Goal: Task Accomplishment & Management: Complete application form

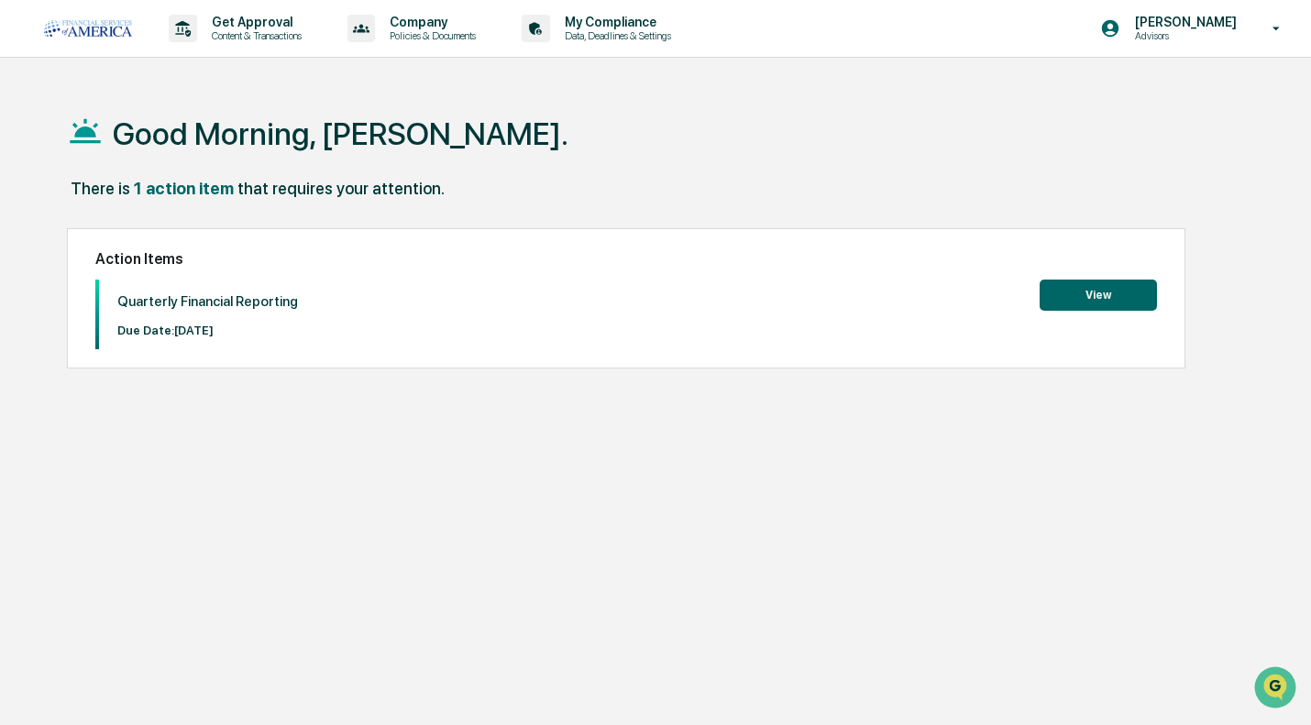
click at [1128, 295] on button "View" at bounding box center [1098, 295] width 117 height 31
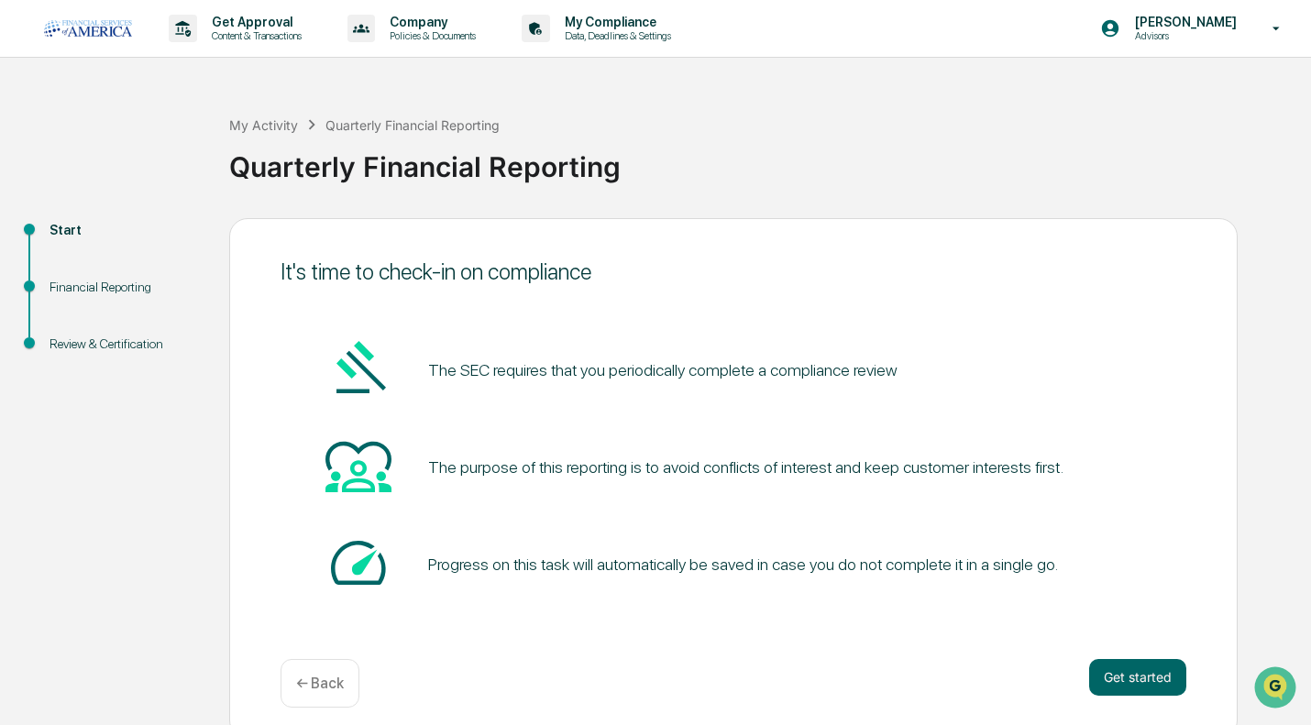
scroll to position [14, 0]
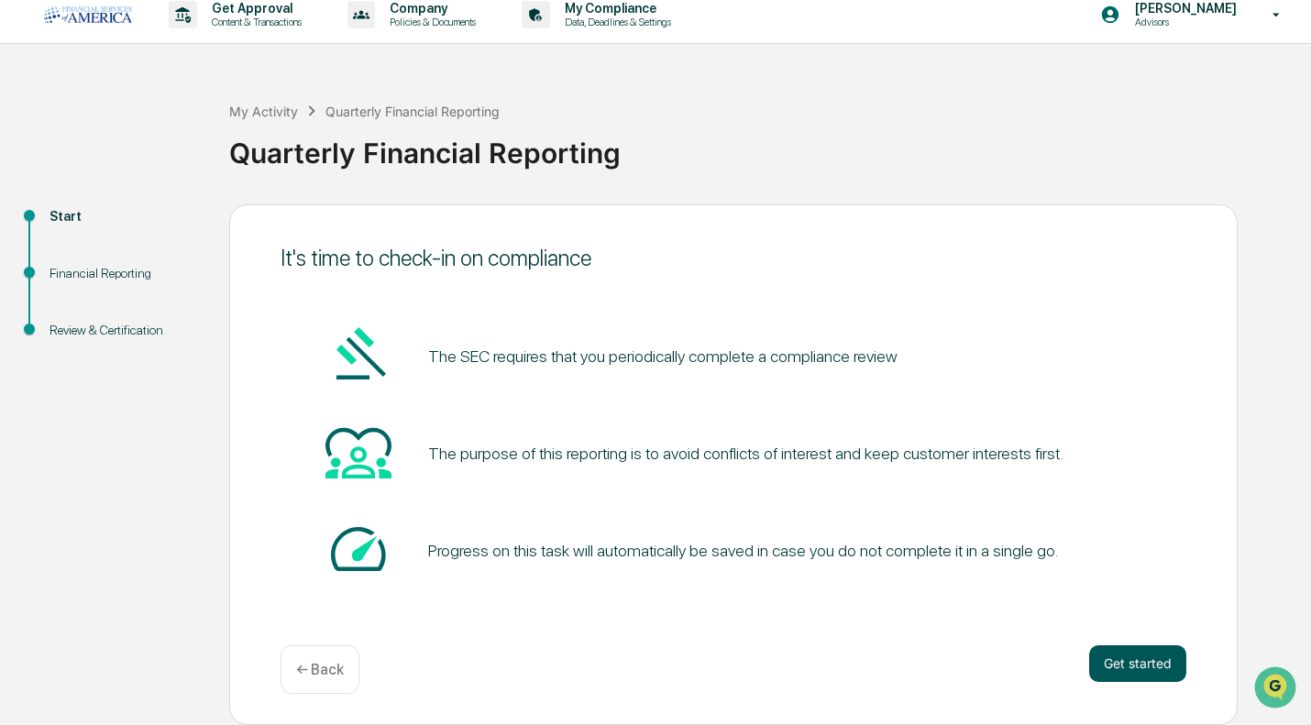
click at [1122, 655] on button "Get started" at bounding box center [1137, 664] width 97 height 37
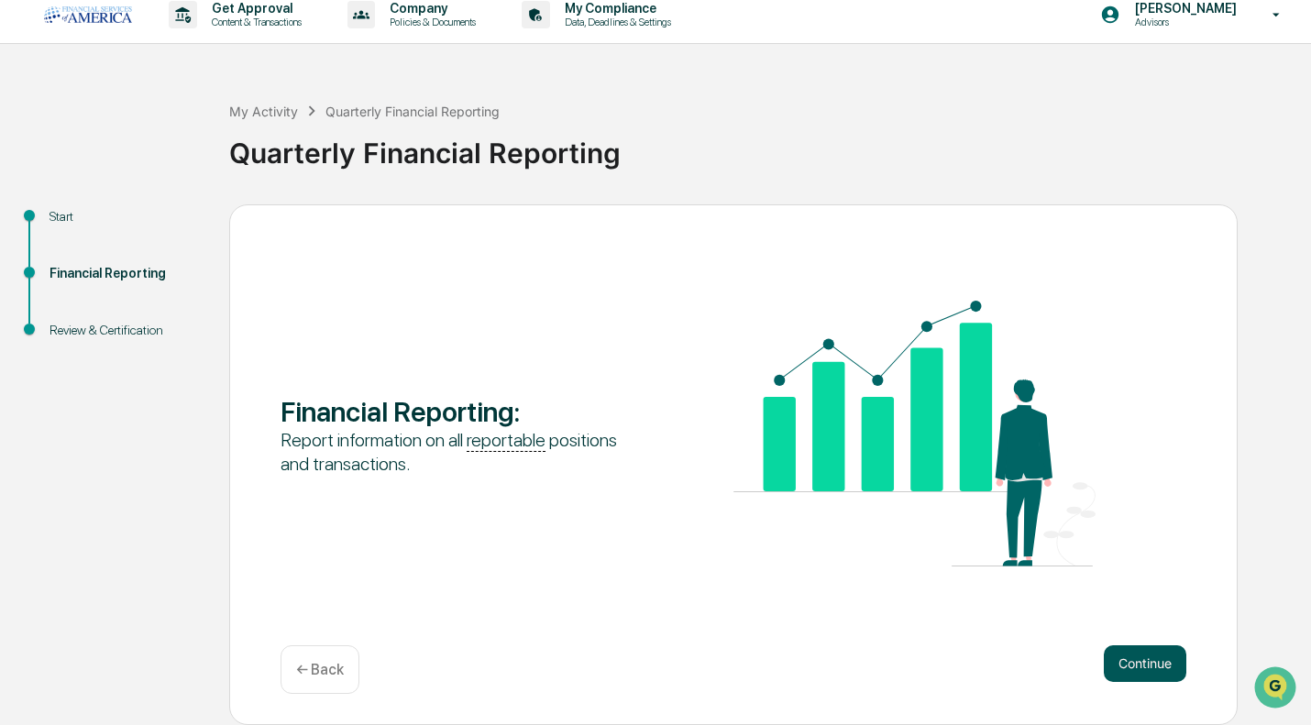
click at [1135, 664] on button "Continue" at bounding box center [1145, 664] width 83 height 37
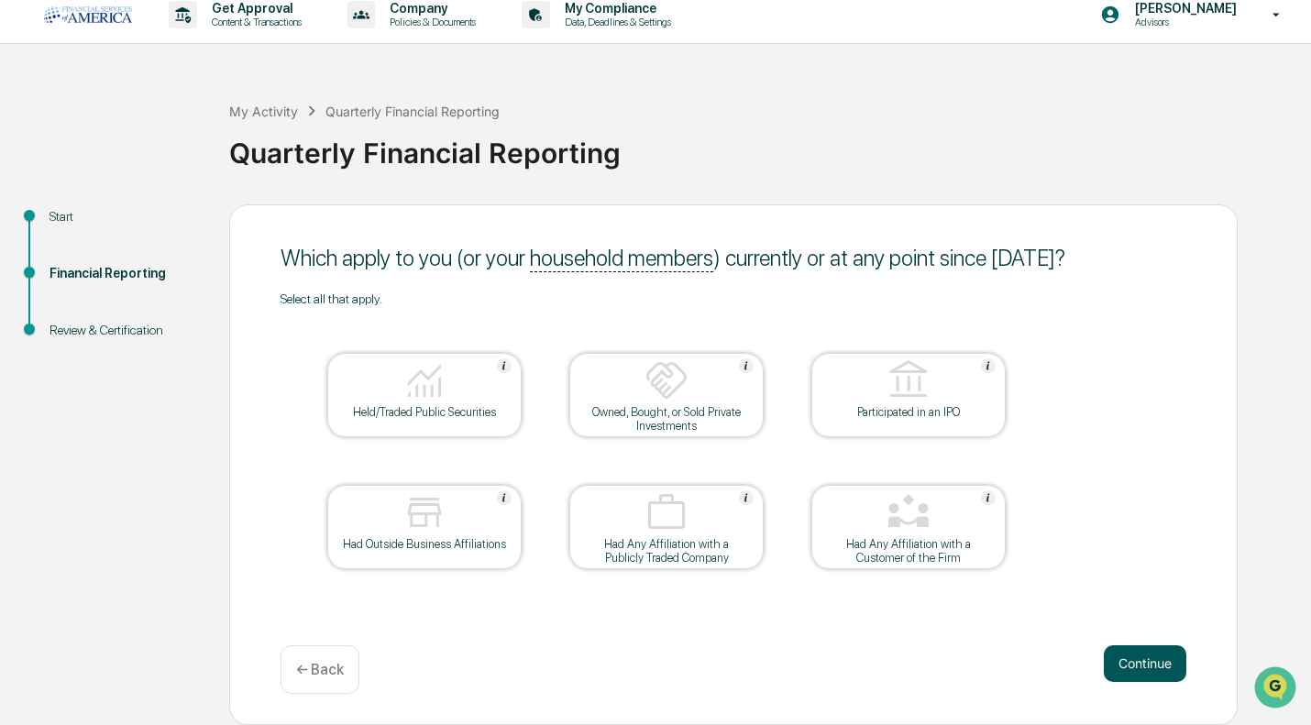
click at [1135, 669] on button "Continue" at bounding box center [1145, 664] width 83 height 37
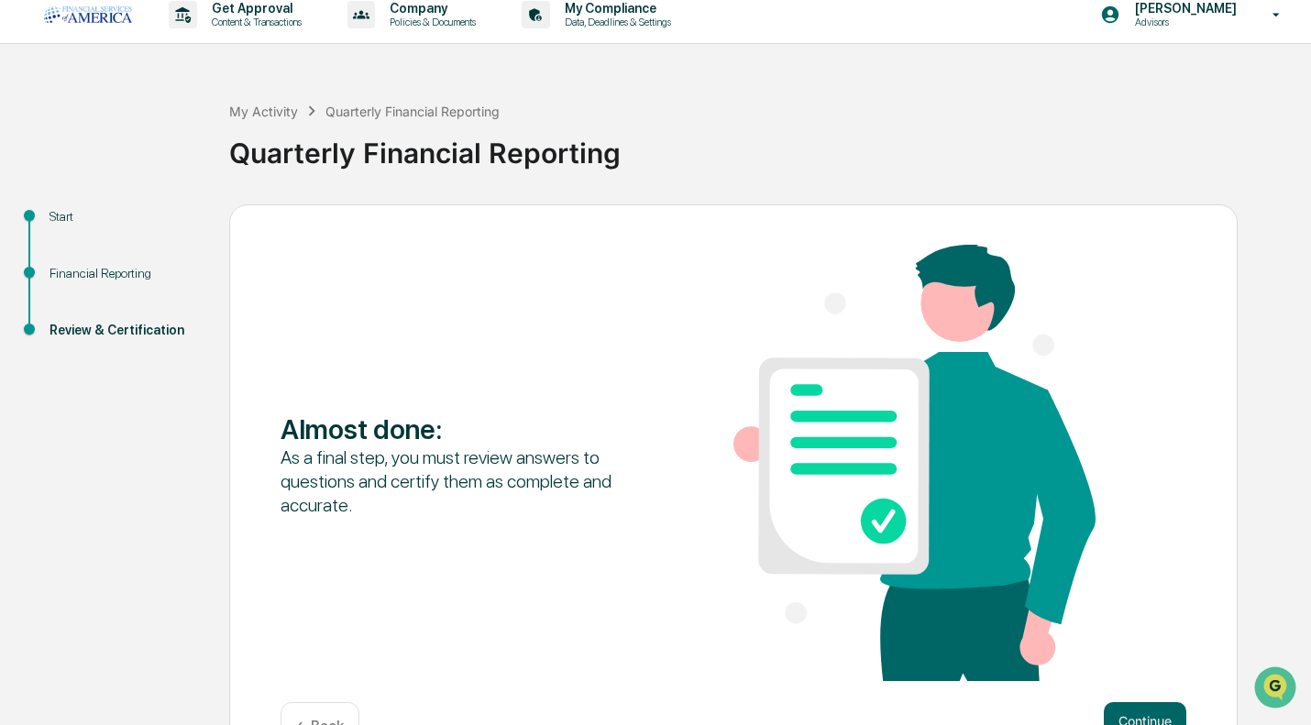
scroll to position [72, 0]
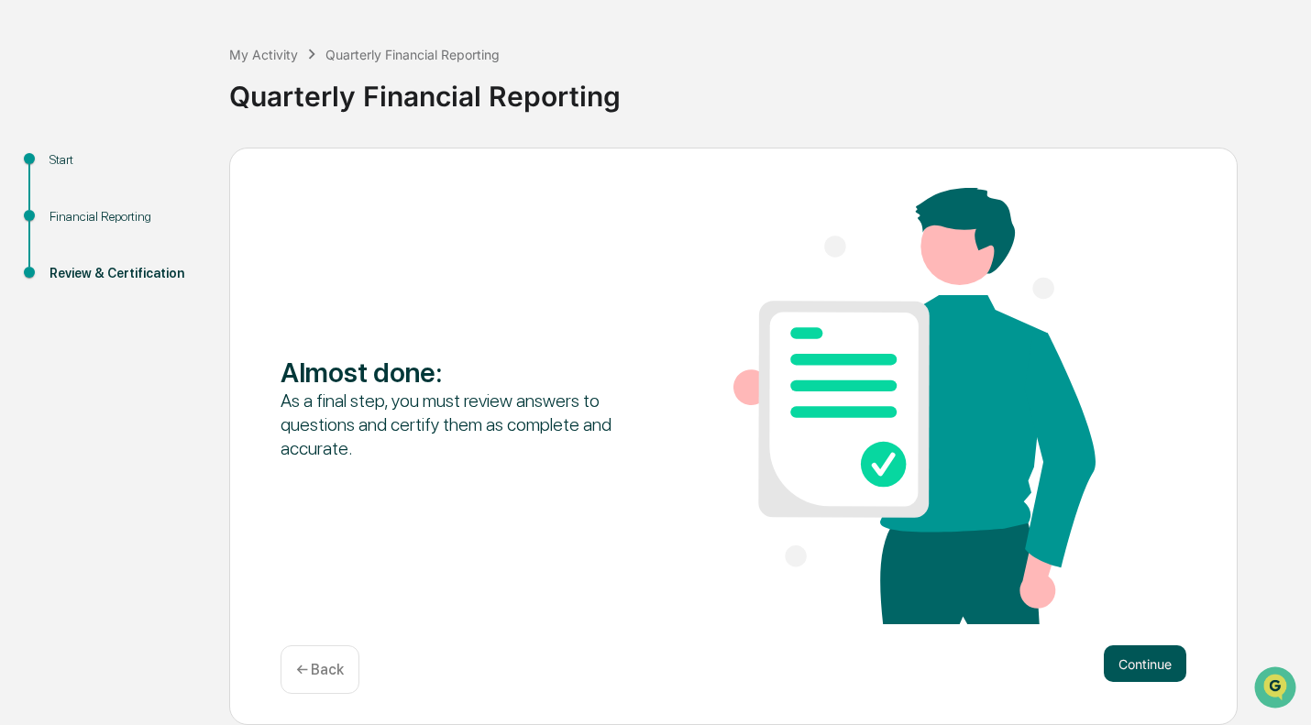
click at [1130, 662] on button "Continue" at bounding box center [1145, 664] width 83 height 37
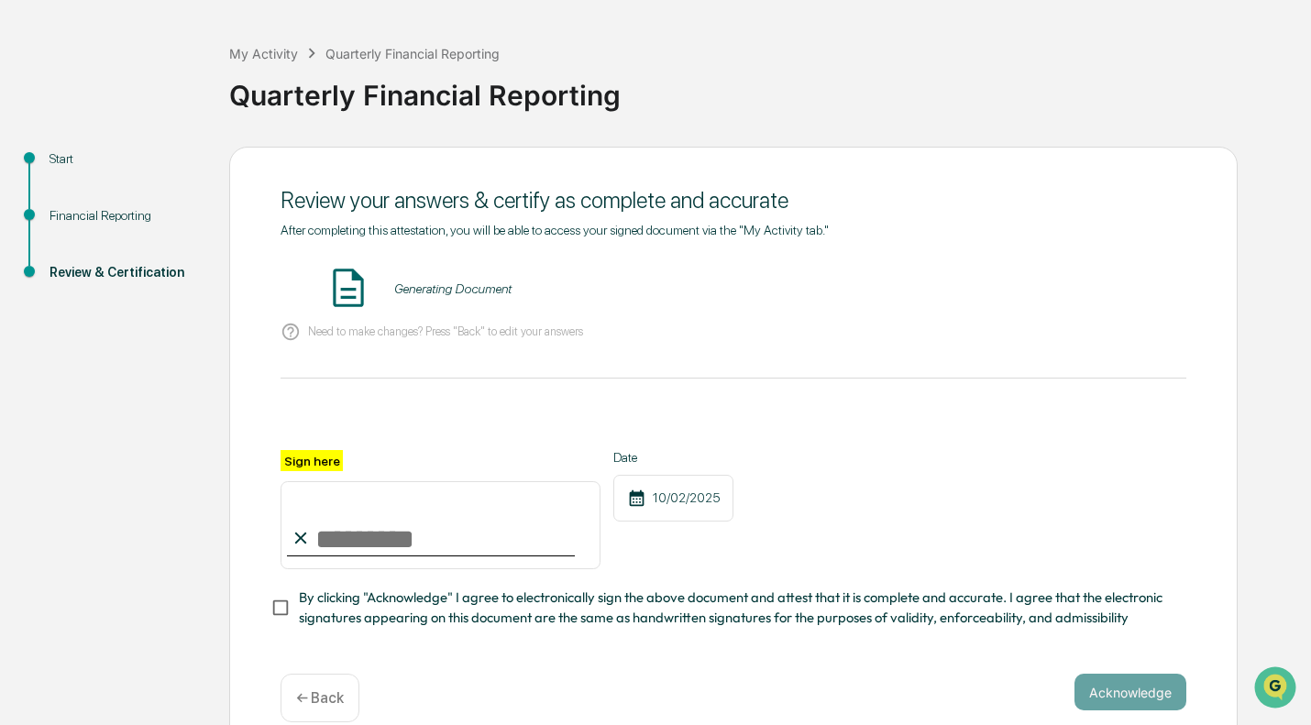
scroll to position [108, 0]
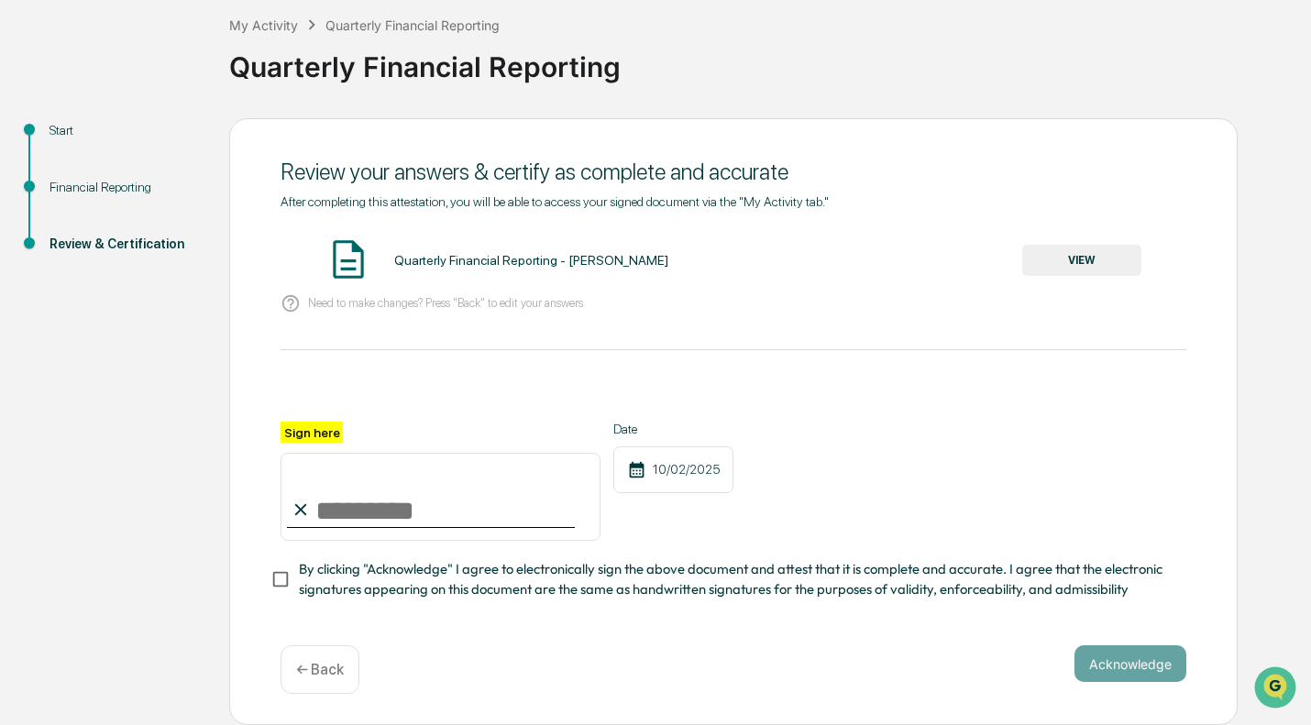
click at [1062, 257] on button "VIEW" at bounding box center [1081, 260] width 119 height 31
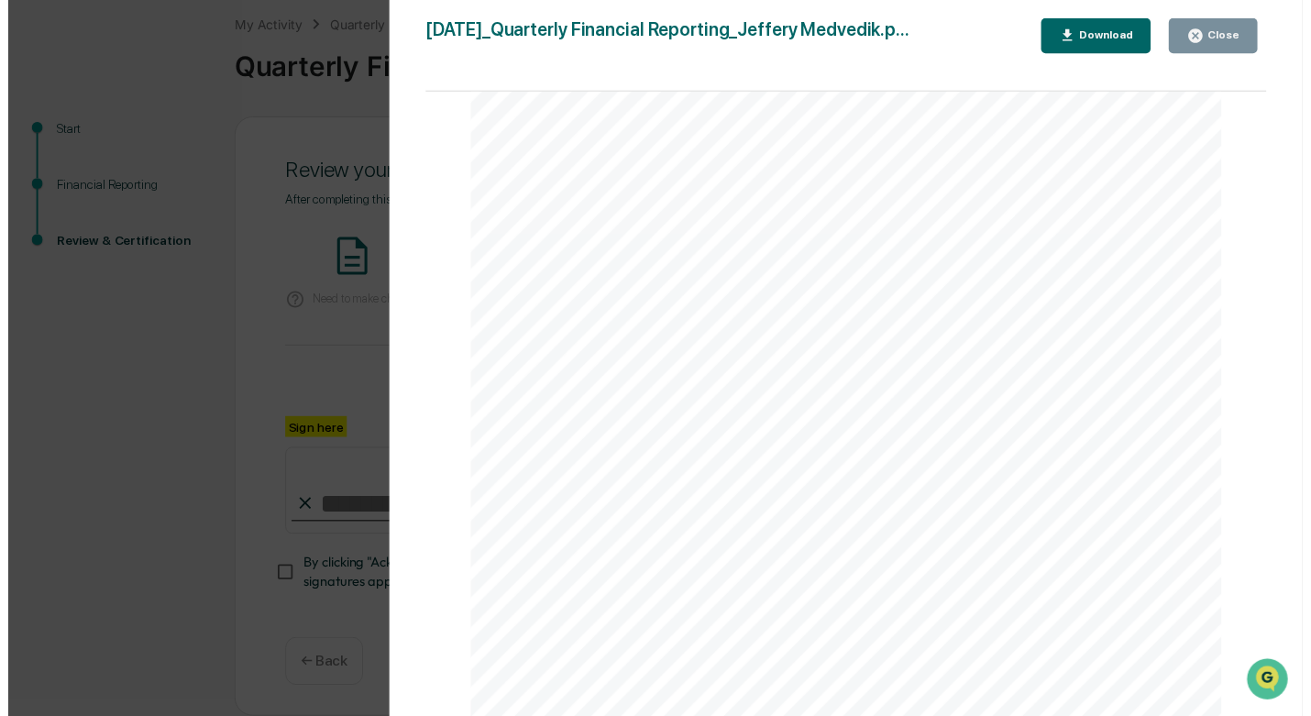
scroll to position [1622, 0]
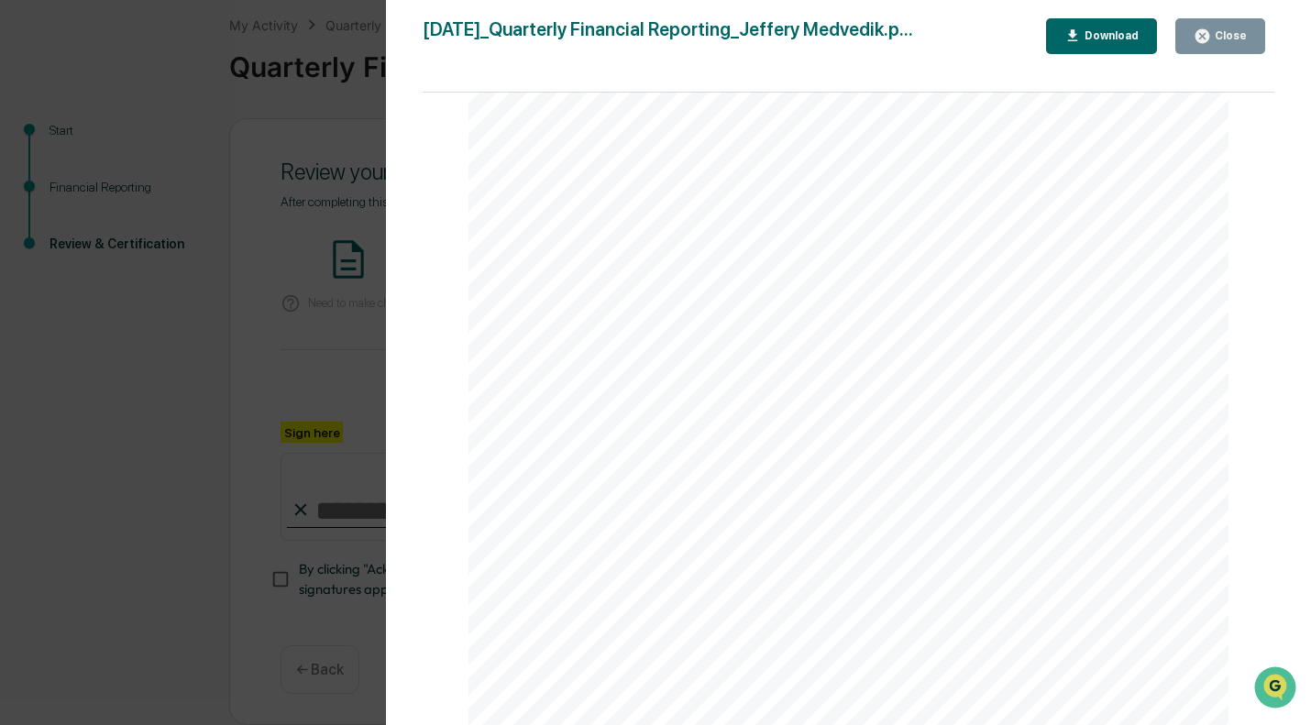
click at [1245, 25] on button "Close" at bounding box center [1221, 36] width 90 height 36
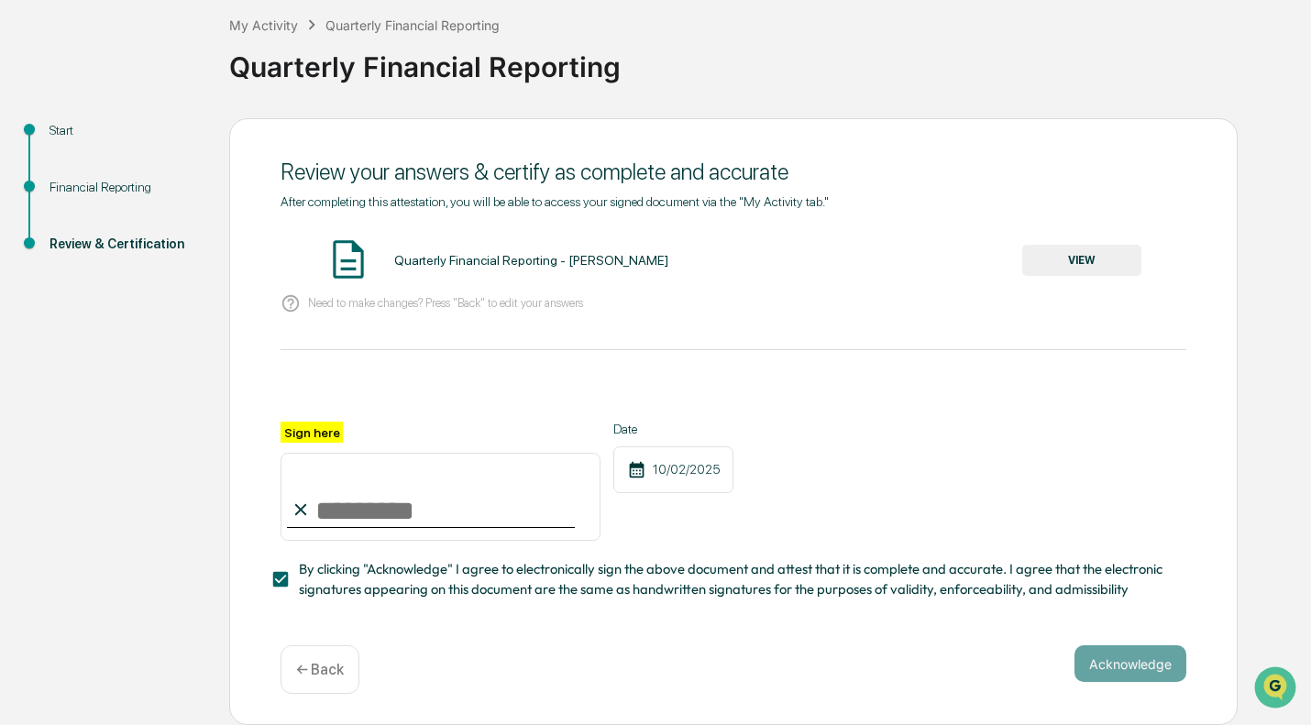
click at [322, 503] on input "Sign here" at bounding box center [441, 497] width 320 height 88
type input "**********"
click at [1112, 661] on button "Acknowledge" at bounding box center [1131, 664] width 112 height 37
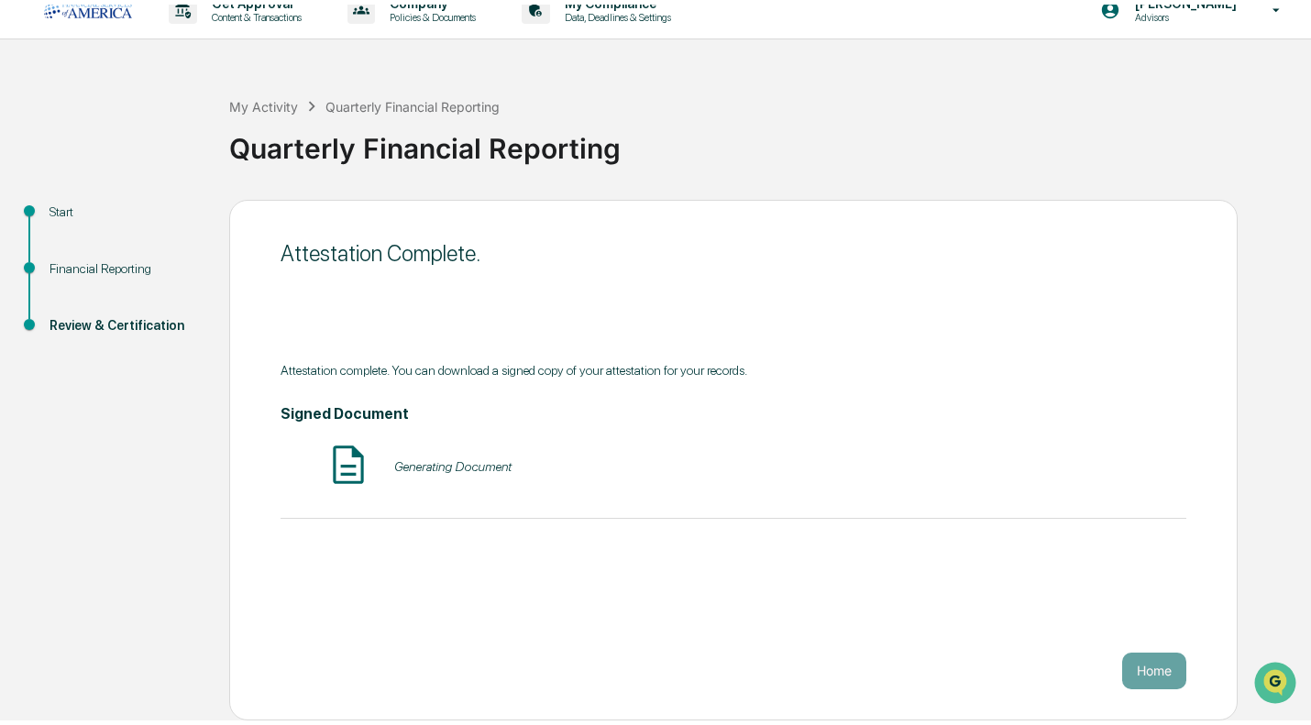
scroll to position [14, 0]
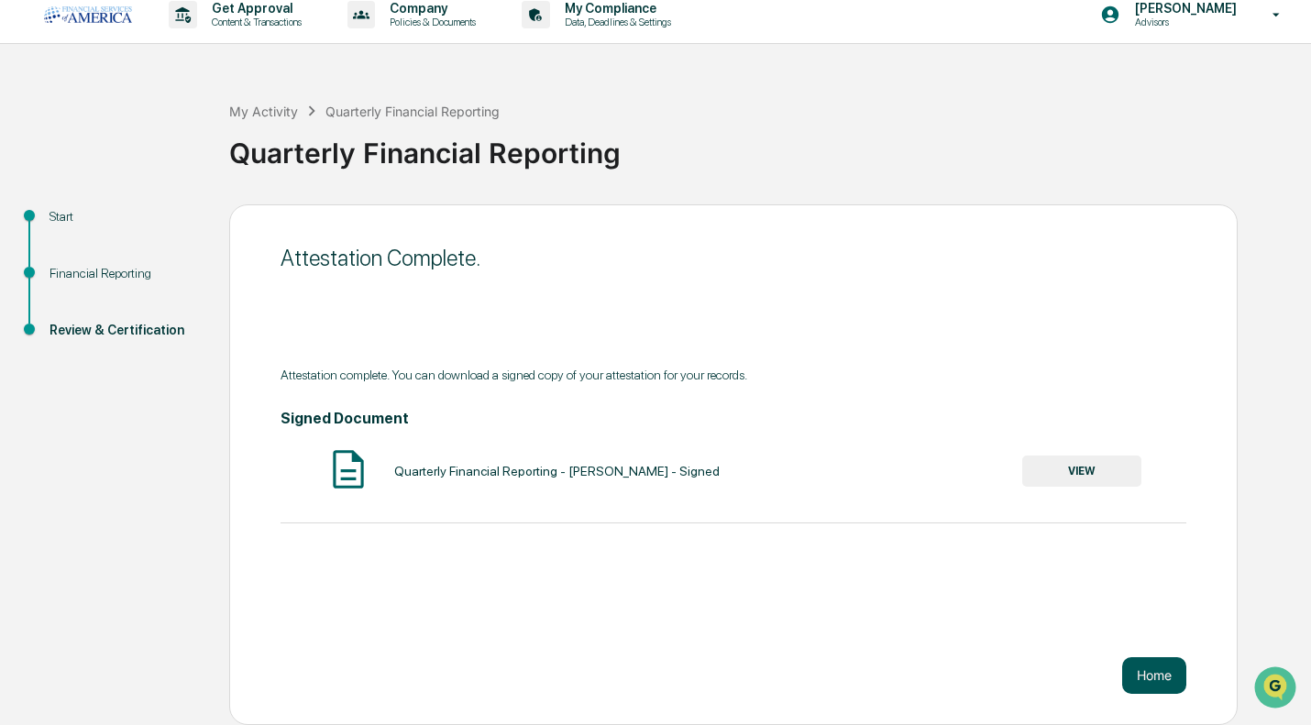
click at [1164, 671] on button "Home" at bounding box center [1154, 675] width 64 height 37
